Goal: Task Accomplishment & Management: Manage account settings

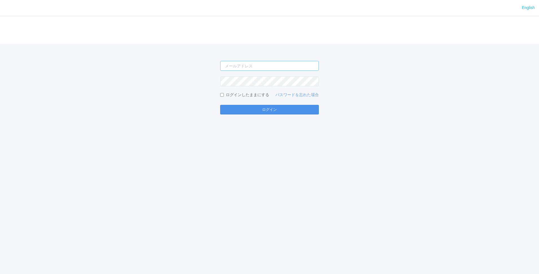
type input "[PERSON_NAME][EMAIL_ADDRESS][DOMAIN_NAME]"
click at [252, 106] on button "ログイン" at bounding box center [269, 110] width 99 height 10
click at [268, 110] on button "ログイン" at bounding box center [269, 110] width 99 height 10
click at [266, 109] on button "ログイン" at bounding box center [269, 110] width 99 height 10
click at [159, 83] on div "[PERSON_NAME][EMAIL_ADDRESS][DOMAIN_NAME] ログインしたままにする パスワードを忘れた場合 ログイン" at bounding box center [269, 79] width 539 height 71
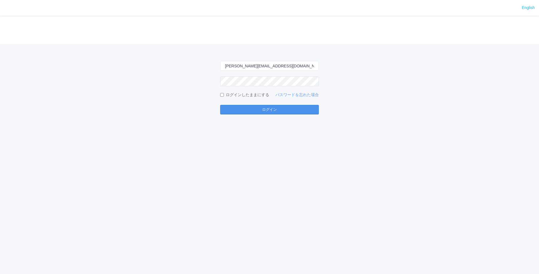
click at [291, 110] on button "ログイン" at bounding box center [269, 110] width 99 height 10
click at [28, 117] on div "English ログイン shuhei.otsuki@dj.kyocera.com ログインしたままにする パスワードを忘れた場合 ログイン" at bounding box center [269, 137] width 539 height 274
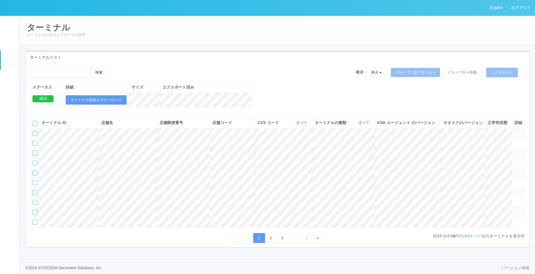
click at [7, 85] on link "パッケージ" at bounding box center [10, 78] width 19 height 17
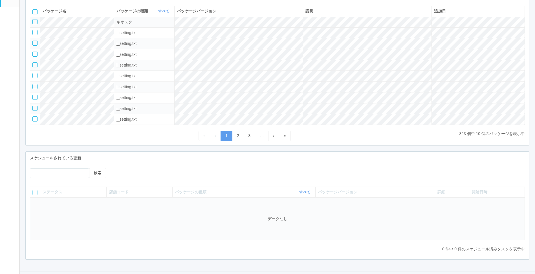
scroll to position [85, 0]
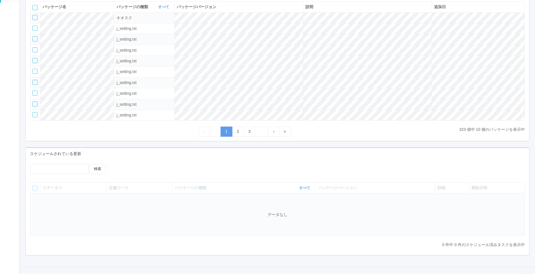
click at [200, 164] on div at bounding box center [175, 166] width 113 height 4
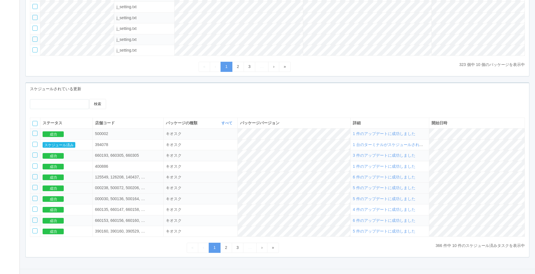
scroll to position [164, 0]
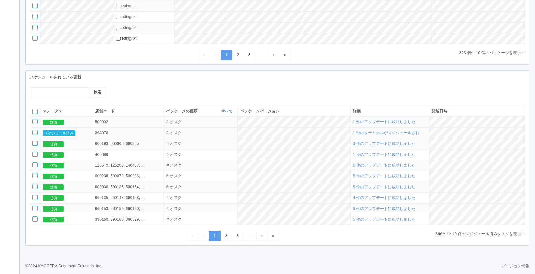
click at [382, 135] on span "1 台のターミナルがスケジュールされました" at bounding box center [392, 133] width 78 height 5
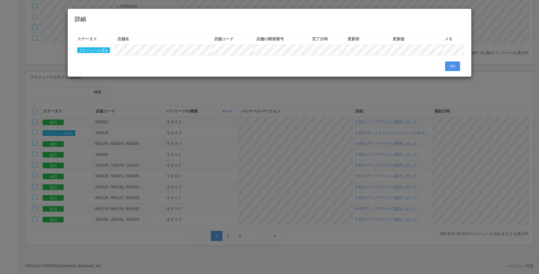
click at [455, 64] on button "OK" at bounding box center [452, 66] width 15 height 10
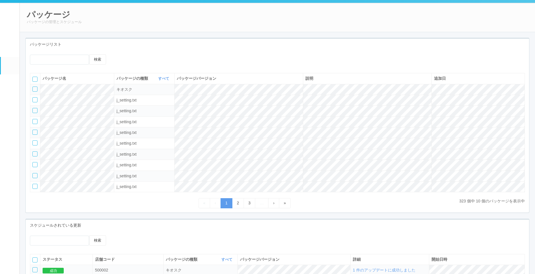
scroll to position [0, 0]
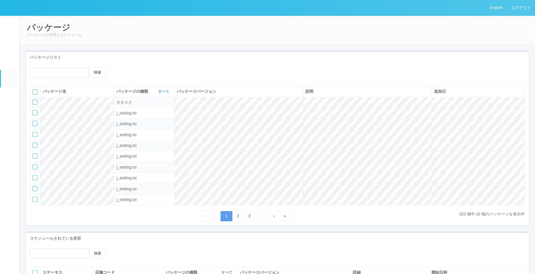
click at [8, 62] on em at bounding box center [9, 59] width 7 height 7
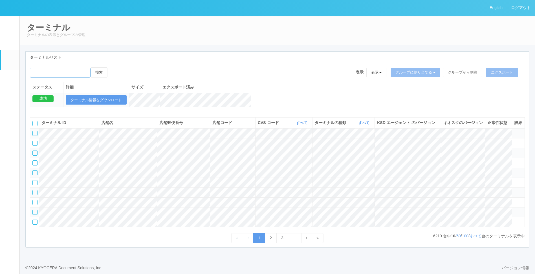
click at [72, 72] on input "emailSearch" at bounding box center [60, 73] width 61 height 10
paste input "ドラッグトップス西本成寺店"
type input "ドラッグトップス西本成寺店"
click at [91, 67] on button "検索" at bounding box center [99, 72] width 17 height 10
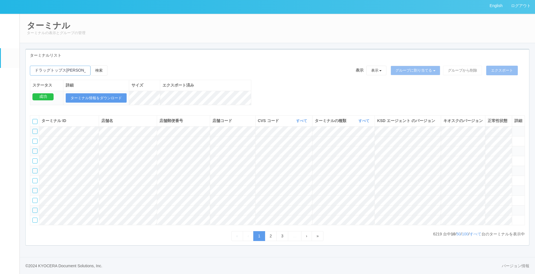
scroll to position [35, 0]
click at [101, 65] on button "検索" at bounding box center [99, 70] width 17 height 10
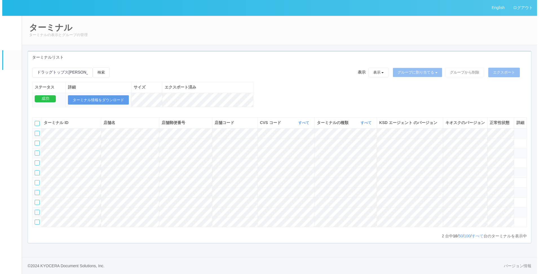
scroll to position [0, 0]
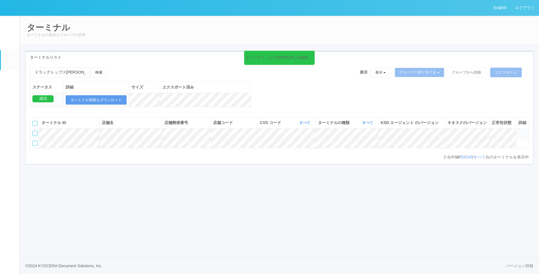
click at [224, 189] on div "English ログアウト イベントログ ユーザー ターミナル パッケージ メンテナンス通知 クライアントリンク アラート設定 コンテンツプリント ドキュメン…" at bounding box center [269, 137] width 539 height 274
click at [519, 141] on icon at bounding box center [519, 141] width 0 height 0
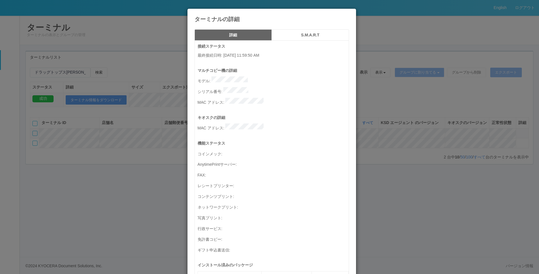
click at [268, 149] on p "コインメック :" at bounding box center [273, 153] width 151 height 8
click at [349, 13] on icon at bounding box center [349, 13] width 0 height 0
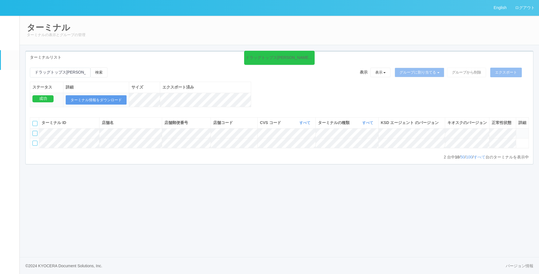
click at [223, 212] on div "English ログアウト イベントログ ユーザー ターミナル パッケージ メンテナンス通知 クライアントリンク アラート設定 コンテンツプリント ドキュメン…" at bounding box center [269, 137] width 539 height 274
click at [313, 54] on icon at bounding box center [313, 54] width 1 height 5
click at [10, 80] on em at bounding box center [10, 80] width 0 height 0
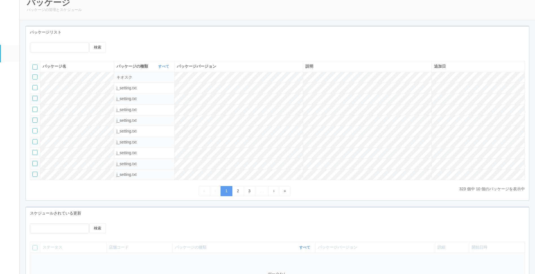
scroll to position [56, 0]
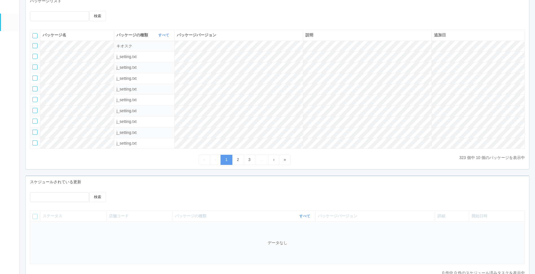
click at [188, 192] on div "検索 ステータス 店舗コード パッケージの種類 すべて 表示 すべて キオスク KSD エージェント j_setting.txt パッケージバージョン 詳細 …" at bounding box center [277, 236] width 503 height 96
click at [172, 171] on div "パッケージリスト 検索 パッケージ名 パッケージの種類 すべて 表示 すべて キオスク KSD エージェント j_setting.txt パッケージバージョン…" at bounding box center [277, 84] width 512 height 181
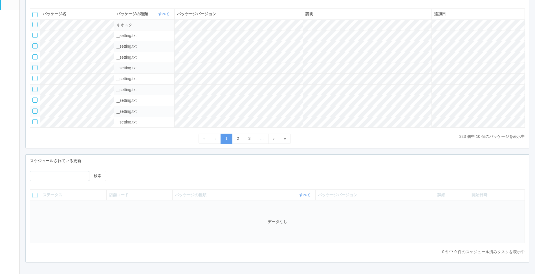
scroll to position [87, 0]
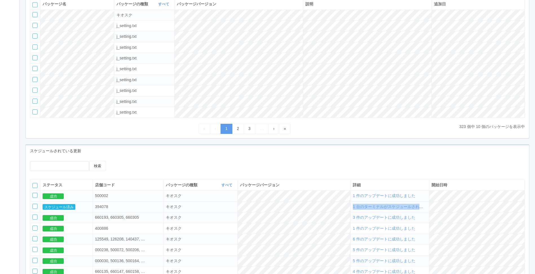
click at [432, 206] on tr "スケジュール済み 394078 キオスク 1 台のターミナルがスケジュールされました" at bounding box center [277, 206] width 495 height 11
click at [429, 206] on td "1 台のターミナルがスケジュールされました" at bounding box center [389, 206] width 79 height 11
click at [431, 209] on span "1 台のターミナルがスケジュールされました" at bounding box center [392, 206] width 78 height 5
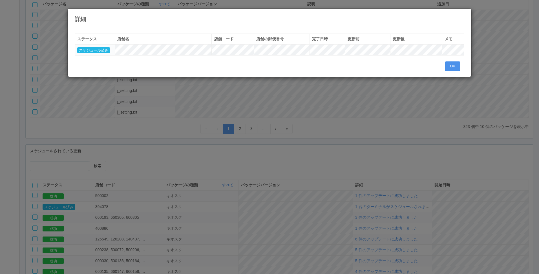
click at [454, 69] on button "OK" at bounding box center [452, 66] width 15 height 10
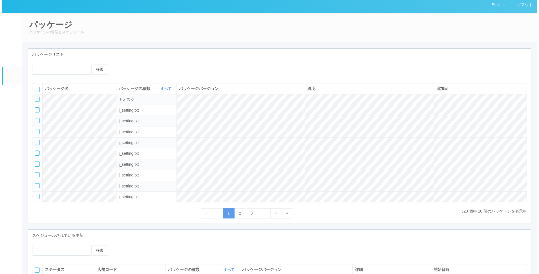
scroll to position [0, 0]
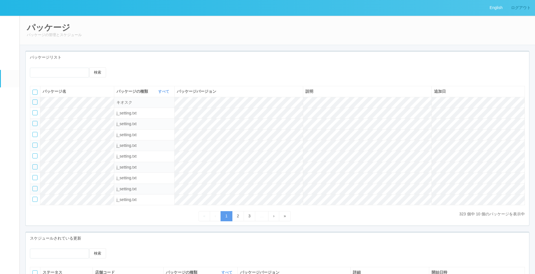
click at [514, 8] on link "ログアウト" at bounding box center [521, 8] width 28 height 16
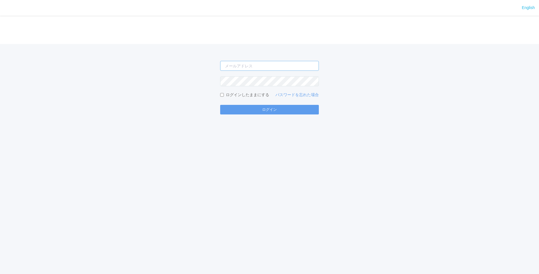
type input "[PERSON_NAME][EMAIL_ADDRESS][DOMAIN_NAME]"
click at [254, 116] on div "English ログイン [PERSON_NAME][EMAIL_ADDRESS][DOMAIN_NAME] ログインしたままにする パスワードを忘れた場合 …" at bounding box center [269, 137] width 539 height 274
click at [258, 113] on button "ログイン" at bounding box center [269, 110] width 99 height 10
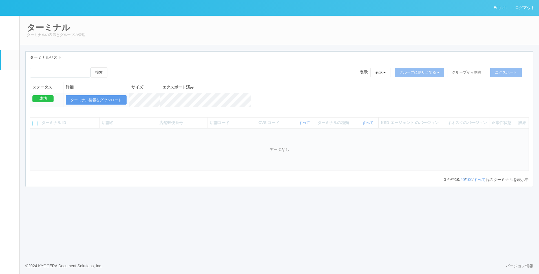
click at [10, 80] on em at bounding box center [10, 80] width 0 height 0
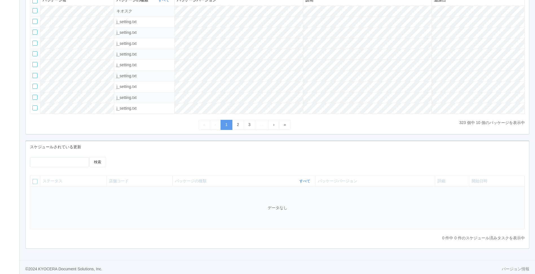
scroll to position [98, 0]
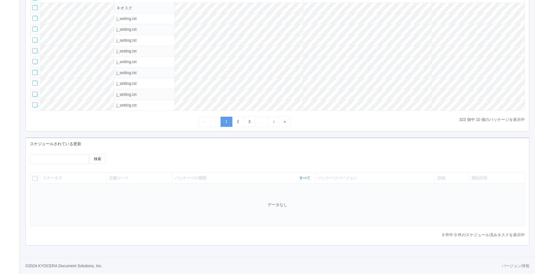
click at [280, 156] on div "検索" at bounding box center [277, 161] width 503 height 14
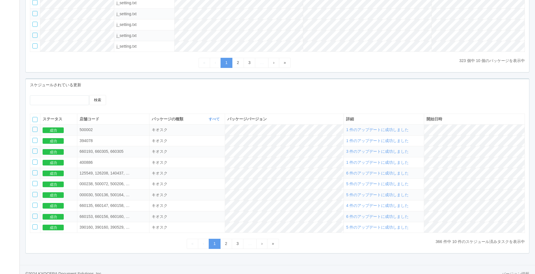
scroll to position [154, 0]
click at [228, 248] on link "2" at bounding box center [226, 243] width 12 height 10
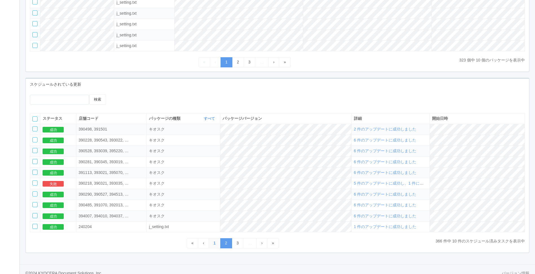
click at [217, 244] on link "1" at bounding box center [215, 243] width 12 height 10
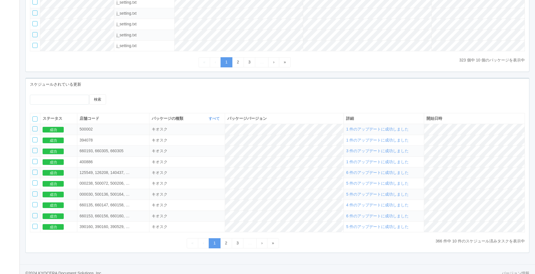
click at [200, 95] on div at bounding box center [175, 96] width 113 height 4
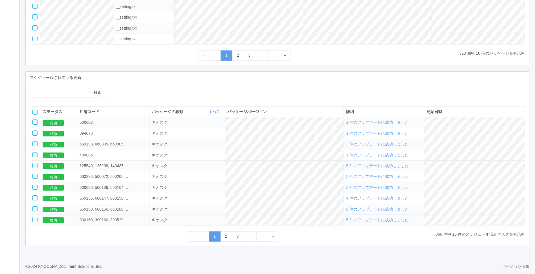
scroll to position [164, 0]
click at [190, 87] on div at bounding box center [175, 89] width 113 height 4
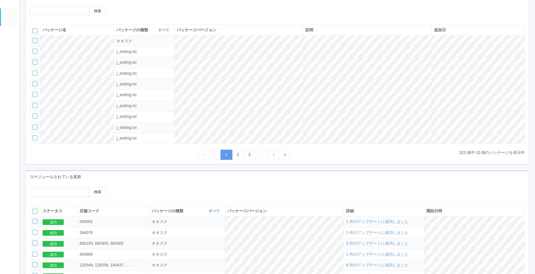
scroll to position [52, 0]
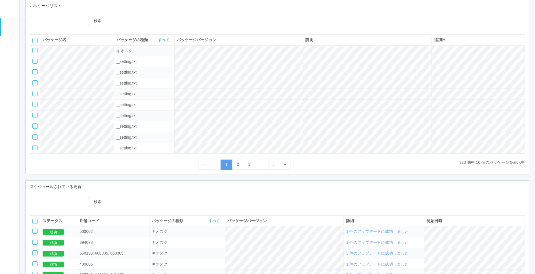
click at [184, 10] on div "パッケージリスト" at bounding box center [277, 6] width 503 height 12
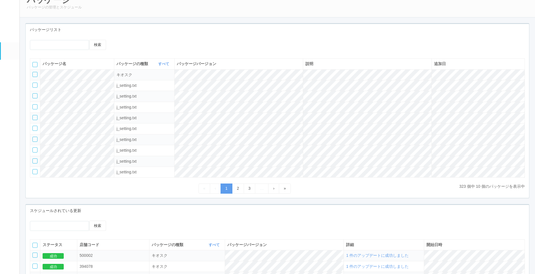
scroll to position [0, 0]
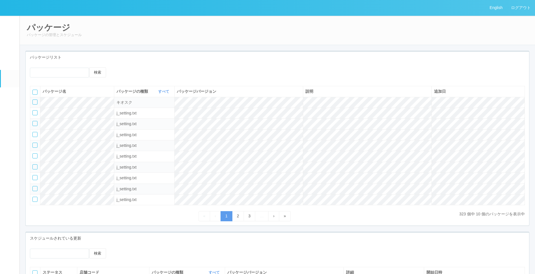
click at [10, 32] on link "イベントログ" at bounding box center [10, 24] width 19 height 17
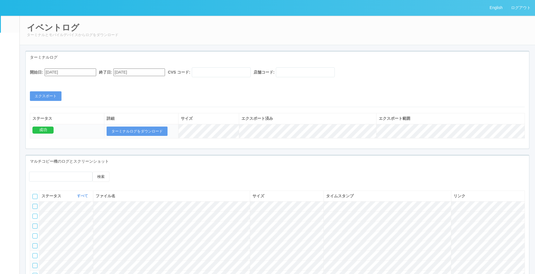
click at [6, 63] on em at bounding box center [9, 59] width 7 height 7
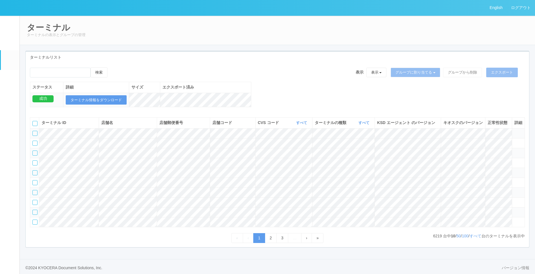
click at [312, 81] on div "検索 表示 表示 すべてのターミナル 未割り当てのターミナル グループを追加 グループ名を編集 アーカイブ済みのターミナル グループに割り当てる グループを追…" at bounding box center [277, 74] width 495 height 14
click at [365, 128] on th "ターミナルの種類 すべて 表示 すべて キオスク マルチコピー機" at bounding box center [343, 123] width 62 height 11
click at [365, 125] on link "すべて" at bounding box center [364, 123] width 12 height 4
click at [351, 149] on span "キオスク" at bounding box center [342, 146] width 19 height 5
click at [319, 91] on div "検索 表示 表示 すべてのターミナル 未割り当てのターミナル グループを追加 グループ名を編集 アーカイブ済みのターミナル グループに割り当てる グループを追…" at bounding box center [277, 90] width 503 height 46
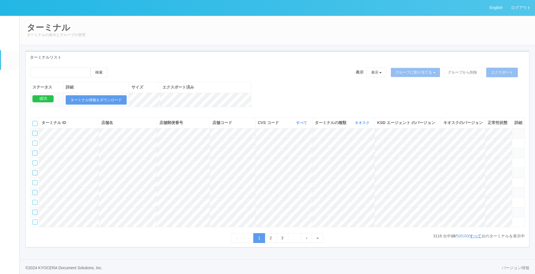
click at [474, 238] on link "すべて" at bounding box center [476, 236] width 12 height 5
click at [476, 238] on link "すべて" at bounding box center [476, 236] width 12 height 5
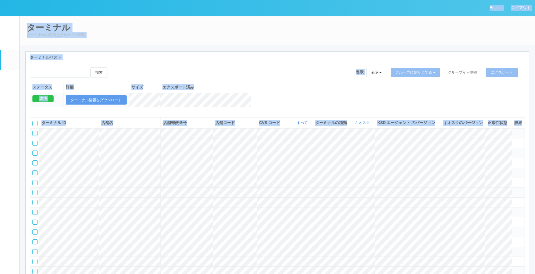
copy div "Loremip dolor sitame cons adipi elits doeiusmo temporinc utlabo etdolorem aliqu…"
drag, startPoint x: 233, startPoint y: 83, endPoint x: 233, endPoint y: 78, distance: 4.5
click at [233, 83] on th "エクスポート済み" at bounding box center [205, 87] width 91 height 11
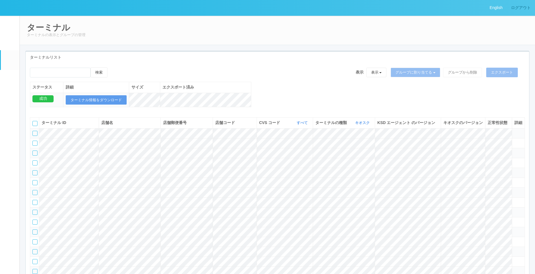
click at [523, 8] on link "ログアウト" at bounding box center [521, 8] width 28 height 16
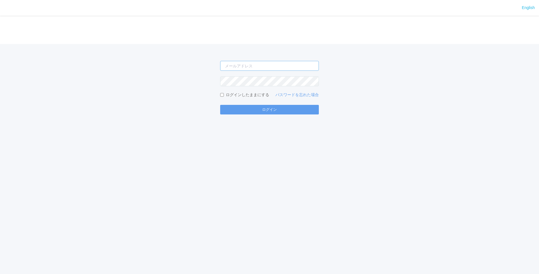
type input "[PERSON_NAME][EMAIL_ADDRESS][DOMAIN_NAME]"
